Goal: Task Accomplishment & Management: Manage account settings

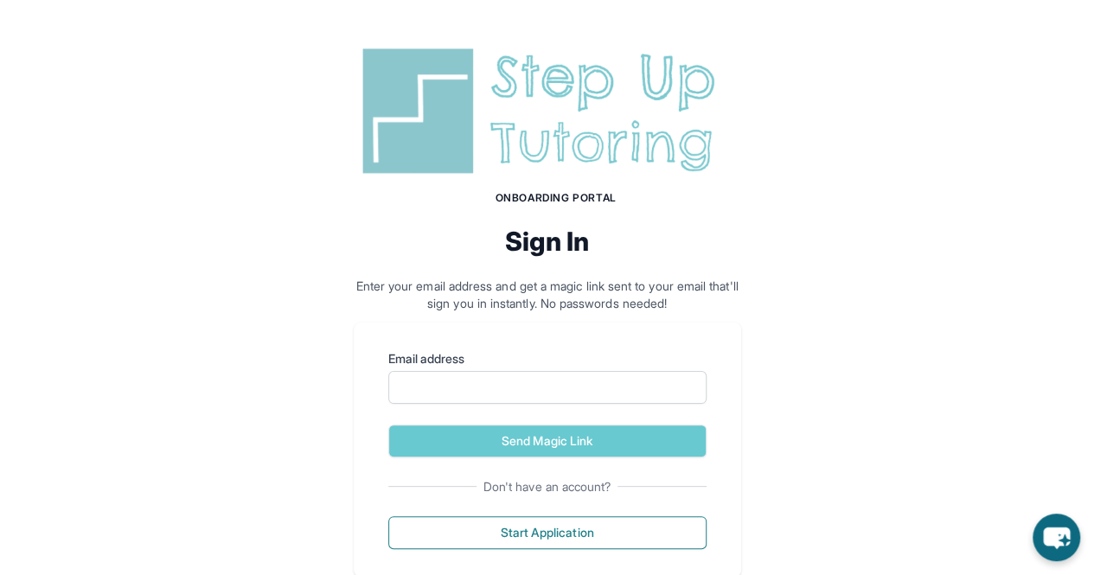
scroll to position [41, 0]
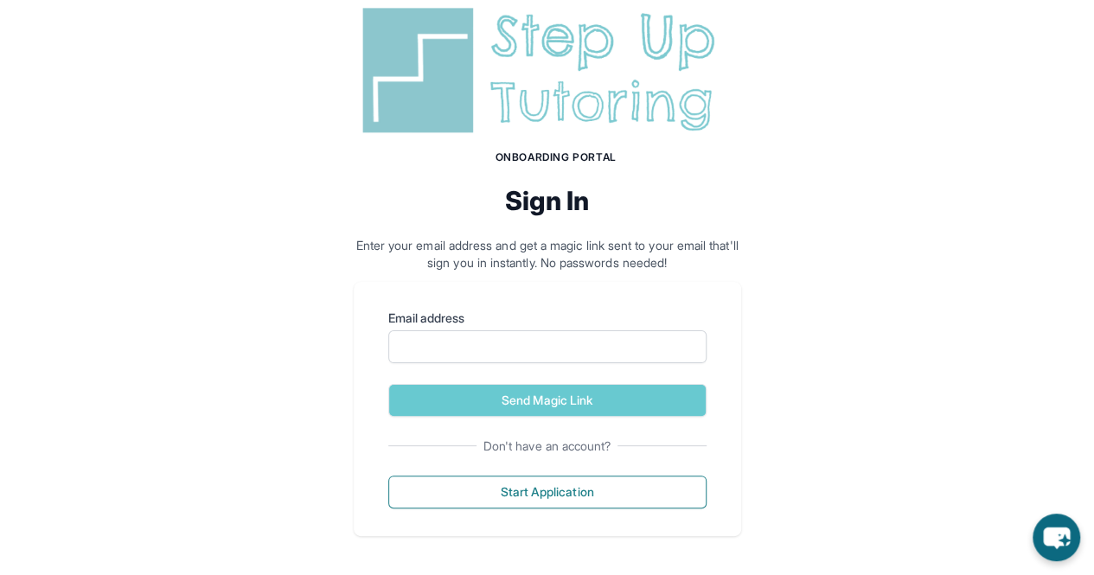
click at [609, 323] on label "Email address" at bounding box center [547, 318] width 318 height 17
click at [609, 330] on input "Email address" at bounding box center [547, 346] width 318 height 33
type input "**********"
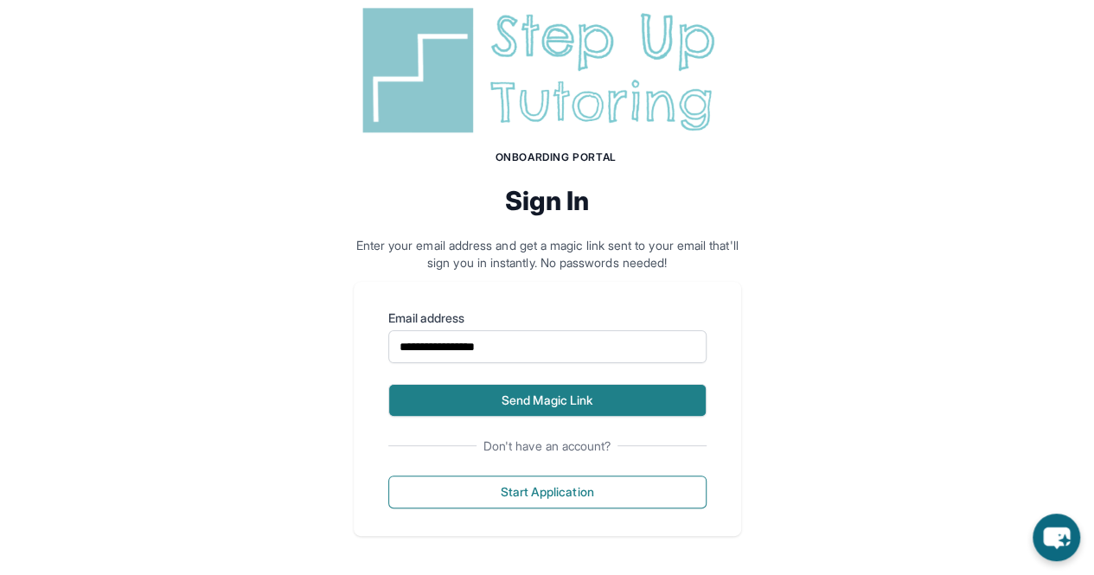
click at [559, 396] on button "Send Magic Link" at bounding box center [547, 400] width 318 height 33
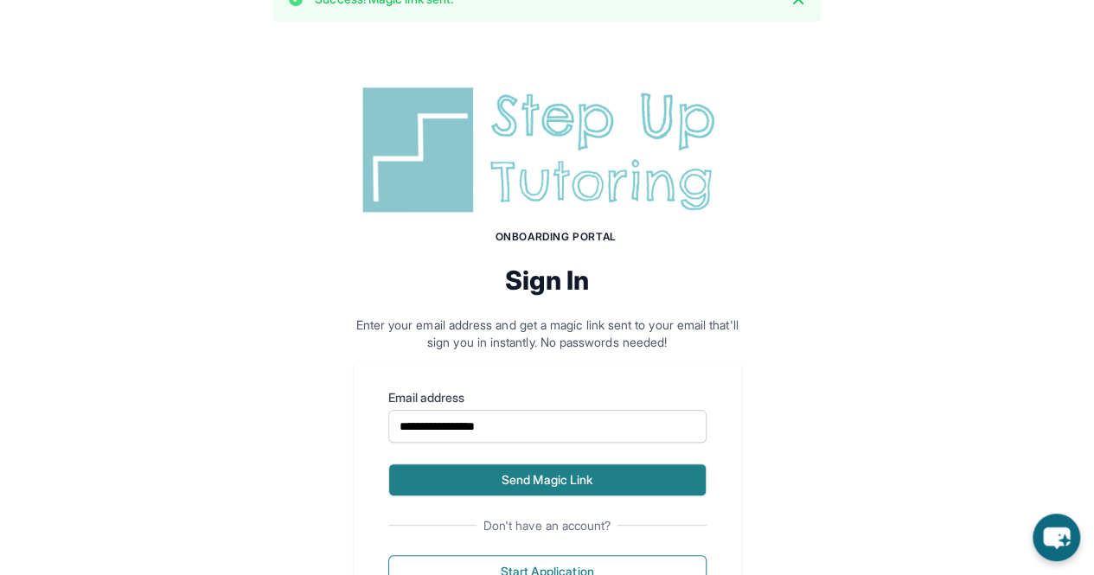
scroll to position [121, 0]
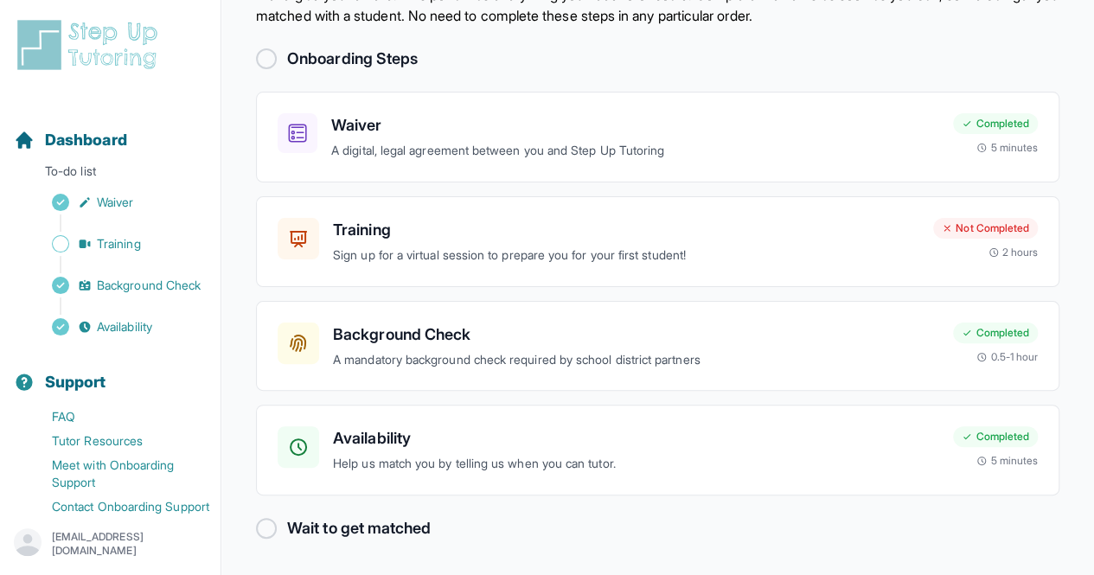
scroll to position [75, 0]
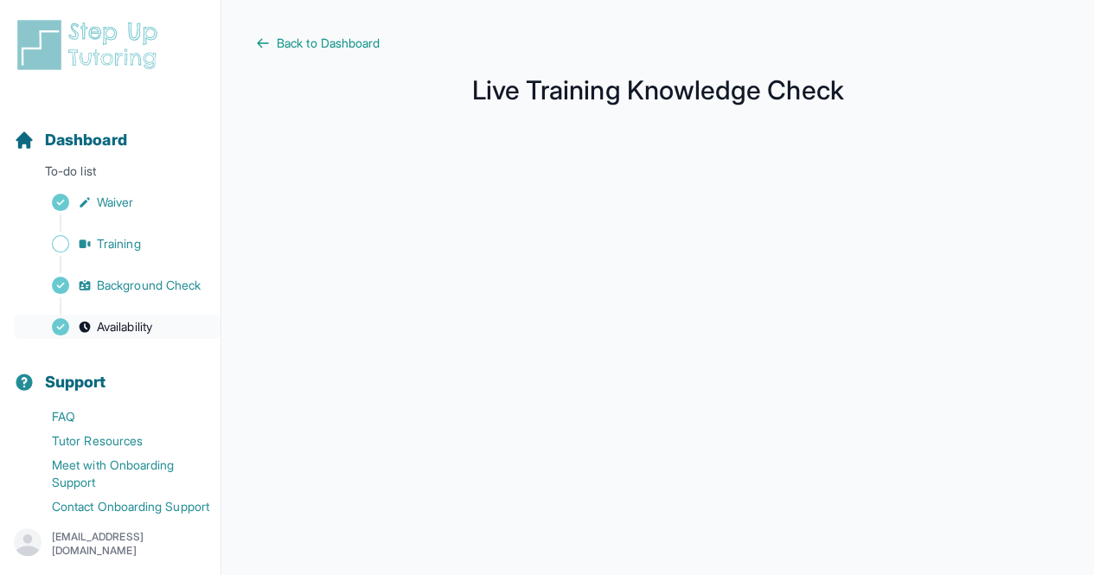
click at [92, 339] on link "Availability" at bounding box center [117, 327] width 207 height 24
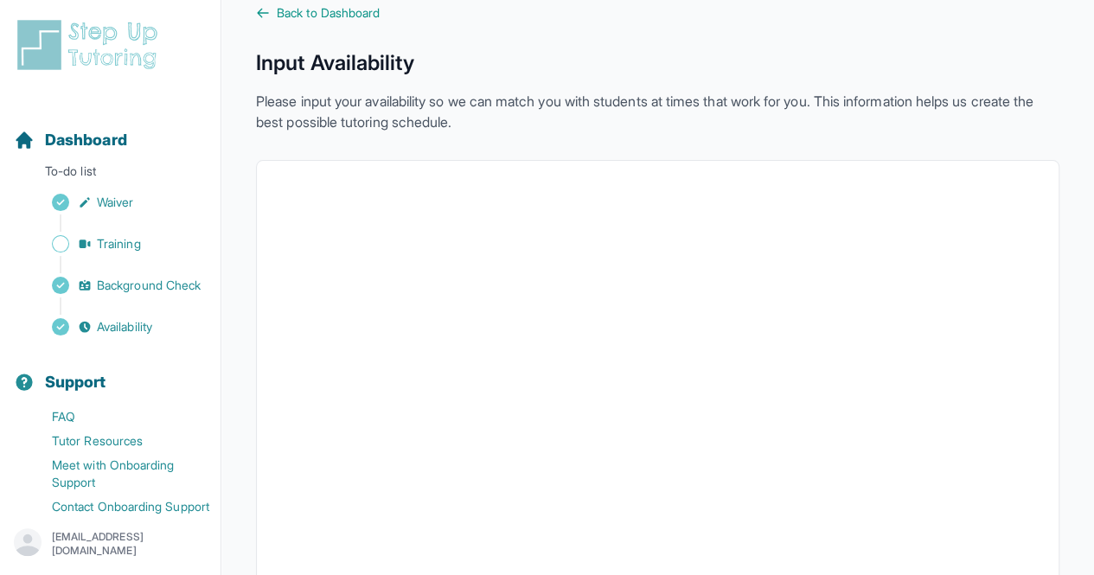
scroll to position [34, 0]
